Goal: Browse casually: Explore the website without a specific task or goal

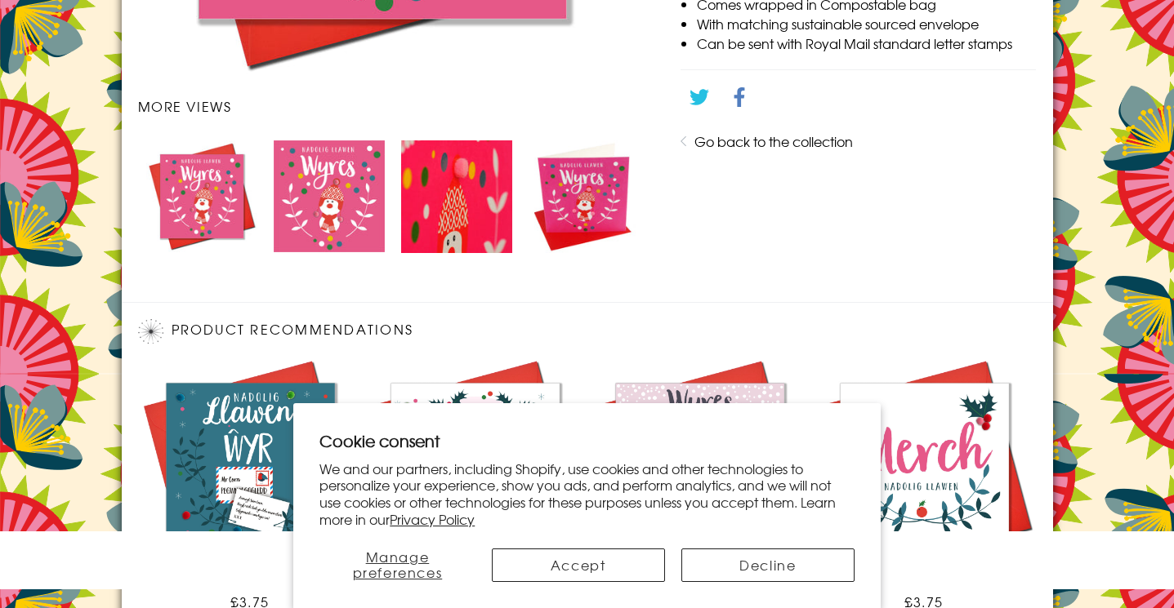
scroll to position [1078, 0]
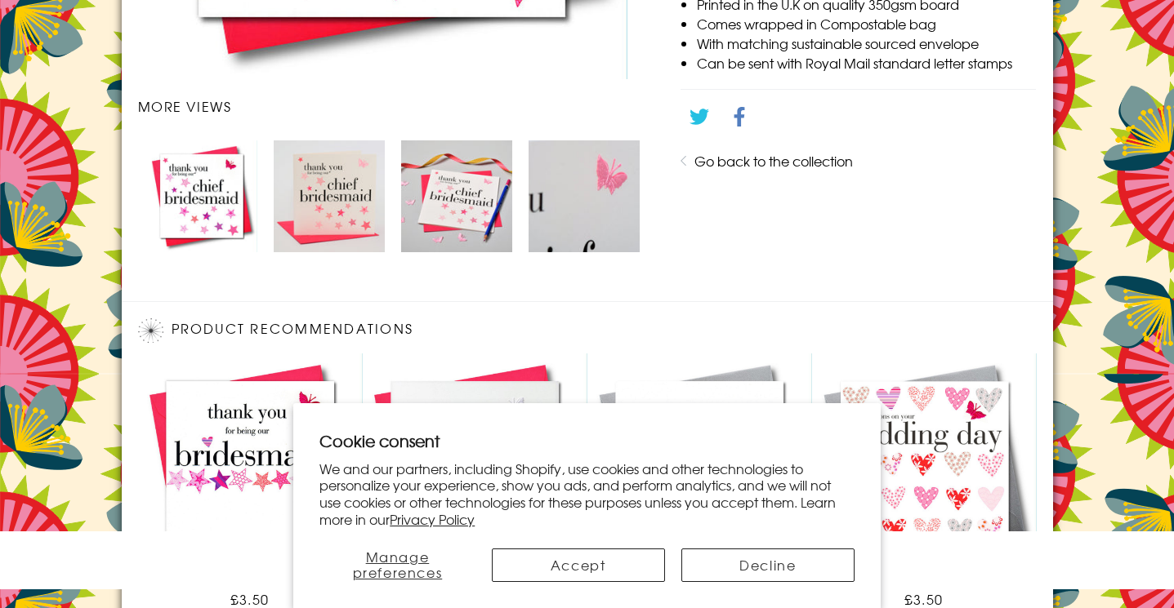
scroll to position [1076, 0]
